Goal: Task Accomplishment & Management: Use online tool/utility

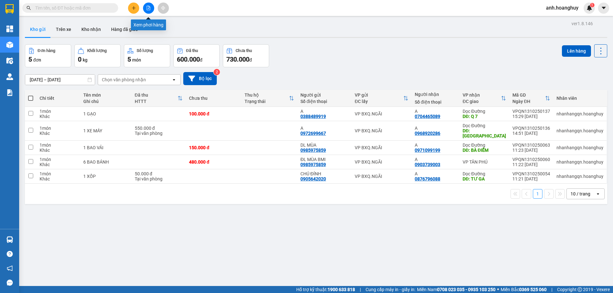
click at [144, 10] on button at bounding box center [148, 8] width 11 height 11
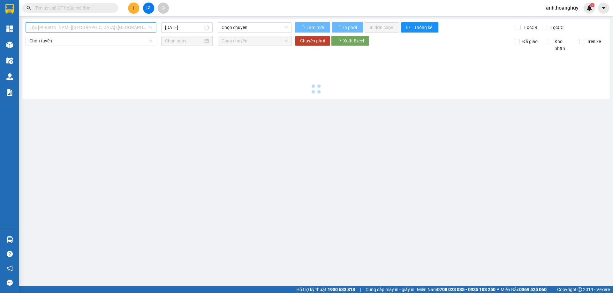
drag, startPoint x: 93, startPoint y: 32, endPoint x: 91, endPoint y: 27, distance: 5.7
click at [91, 28] on span "Lộc [PERSON_NAME][GEOGRAPHIC_DATA] ([GEOGRAPHIC_DATA])" at bounding box center [90, 28] width 123 height 10
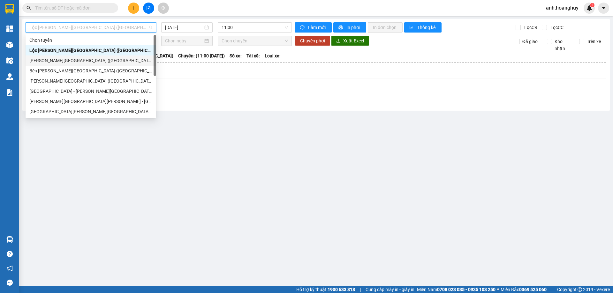
click at [79, 59] on div "[PERSON_NAME][GEOGRAPHIC_DATA] ([GEOGRAPHIC_DATA])" at bounding box center [90, 60] width 123 height 7
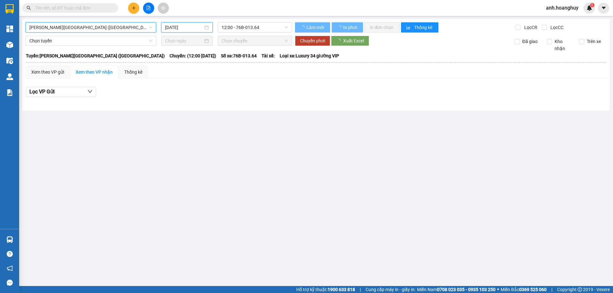
click at [183, 28] on input "[DATE]" at bounding box center [184, 27] width 38 height 7
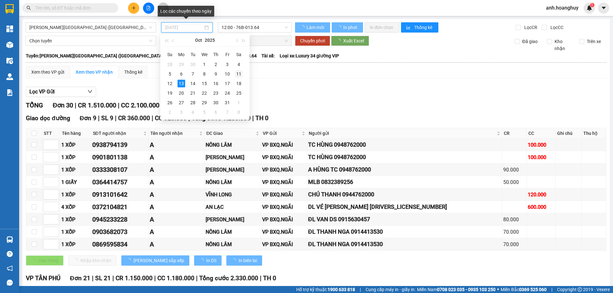
click at [238, 72] on div "11" at bounding box center [239, 74] width 8 height 8
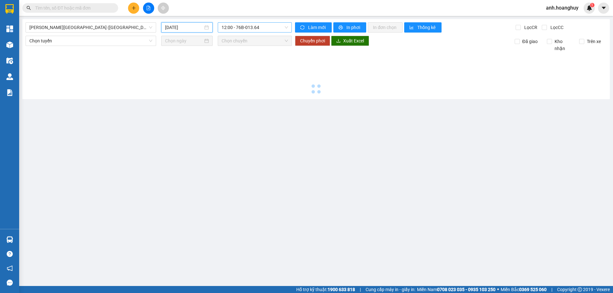
click at [244, 29] on span "12:00 - 76B-013.64" at bounding box center [254, 28] width 66 height 10
type input "[DATE]"
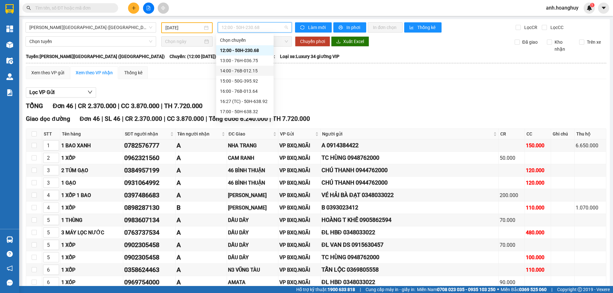
scroll to position [31, 0]
click at [257, 109] on div "20:00 - 76B-011.84" at bounding box center [245, 111] width 50 height 7
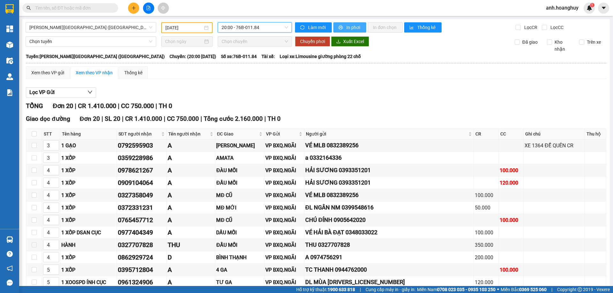
click at [347, 26] on span "In phơi" at bounding box center [353, 27] width 15 height 7
click at [242, 31] on span "20:00 - 76B-011.84" at bounding box center [254, 28] width 66 height 10
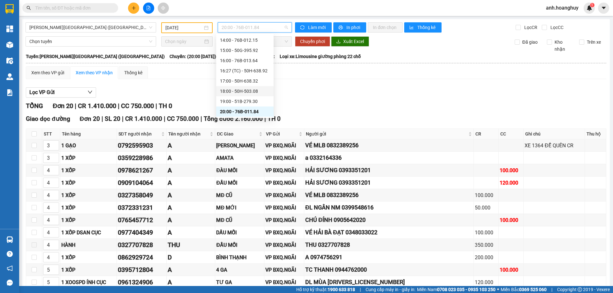
click at [260, 89] on div "18:00 - 50H-503.08" at bounding box center [245, 91] width 50 height 7
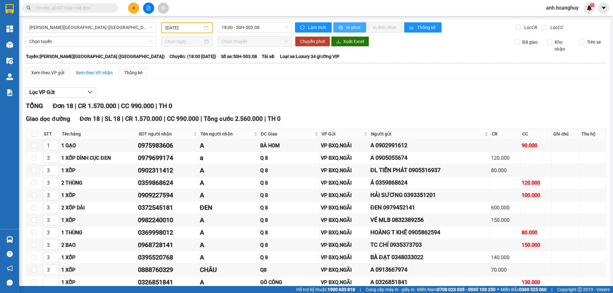
click at [351, 26] on span "In phơi" at bounding box center [353, 27] width 15 height 7
click at [251, 85] on div "Lọc VP Gửi [PERSON_NAME] 18 | CR 1.570.000 | CC 990.000 | TH 0 Giao dọc đường …" at bounding box center [316, 235] width 580 height 302
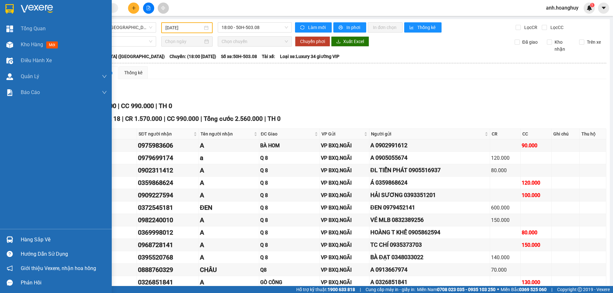
drag, startPoint x: 6, startPoint y: 7, endPoint x: 32, endPoint y: 4, distance: 26.0
click at [7, 7] on img at bounding box center [9, 9] width 8 height 10
